Goal: Download file/media

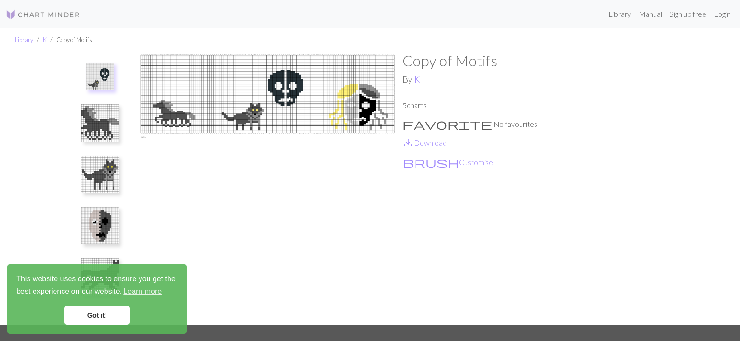
click at [107, 178] on img at bounding box center [99, 174] width 37 height 37
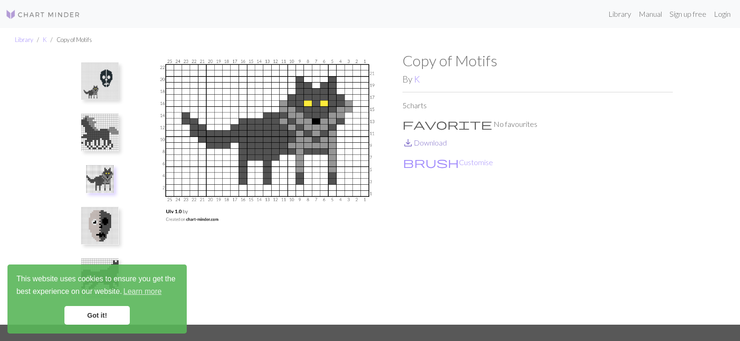
click at [438, 143] on link "save_alt Download" at bounding box center [424, 142] width 44 height 9
click at [265, 166] on img at bounding box center [267, 188] width 270 height 273
click at [443, 165] on button "brush Customise" at bounding box center [447, 162] width 91 height 12
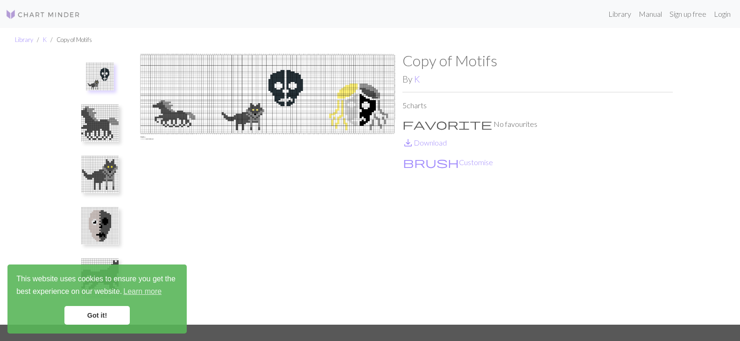
click at [111, 78] on img at bounding box center [100, 77] width 28 height 28
click at [101, 70] on img at bounding box center [100, 77] width 28 height 28
click at [113, 122] on img at bounding box center [99, 123] width 37 height 37
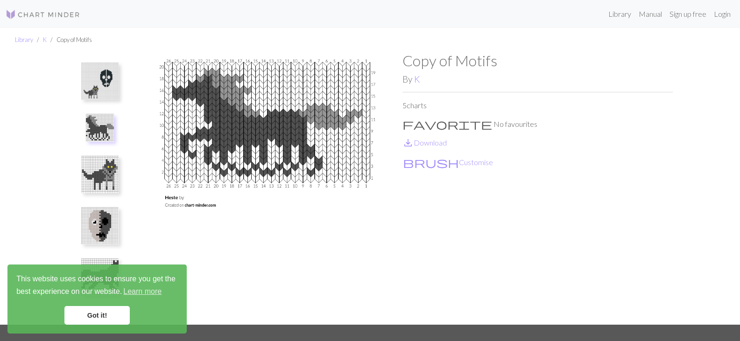
click at [104, 182] on img at bounding box center [99, 174] width 37 height 37
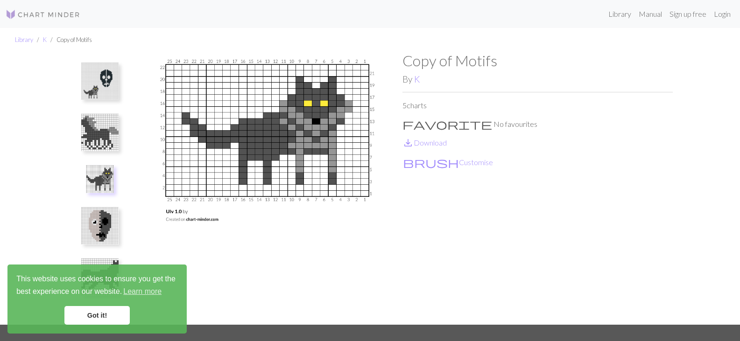
click at [101, 234] on img at bounding box center [99, 225] width 37 height 37
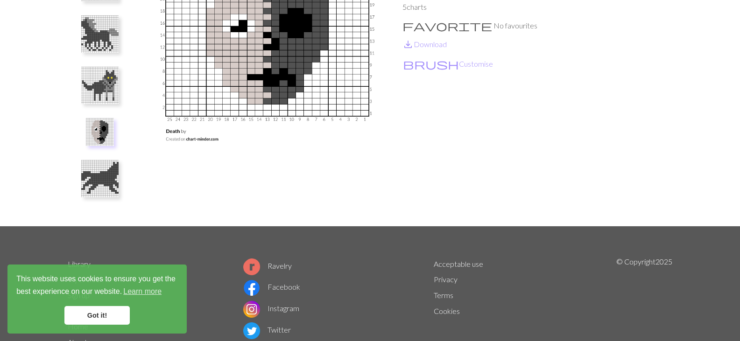
scroll to position [138, 0]
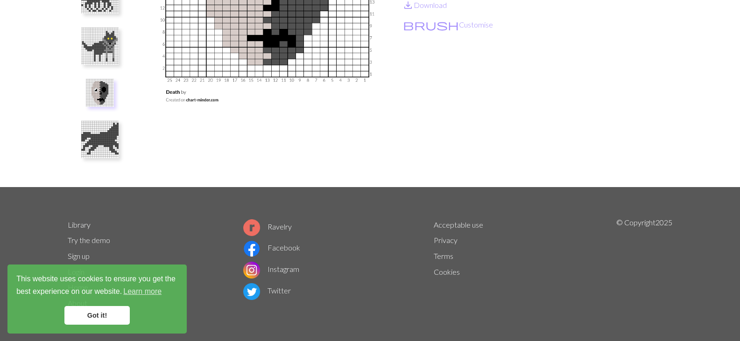
click at [112, 125] on img at bounding box center [99, 139] width 37 height 37
